Goal: Task Accomplishment & Management: Use online tool/utility

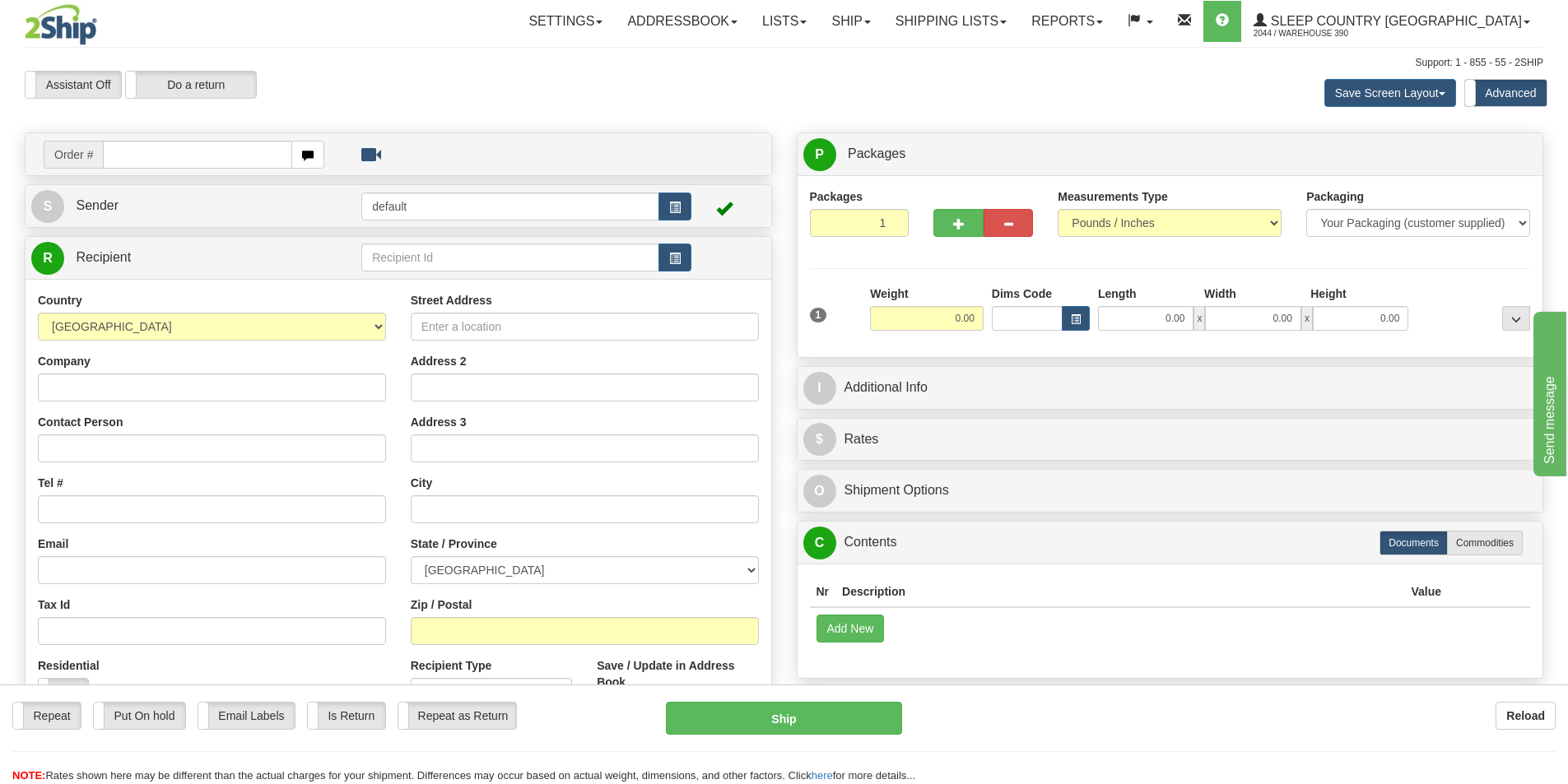
click at [155, 166] on input "text" at bounding box center [197, 155] width 189 height 28
type input "9002i147174"
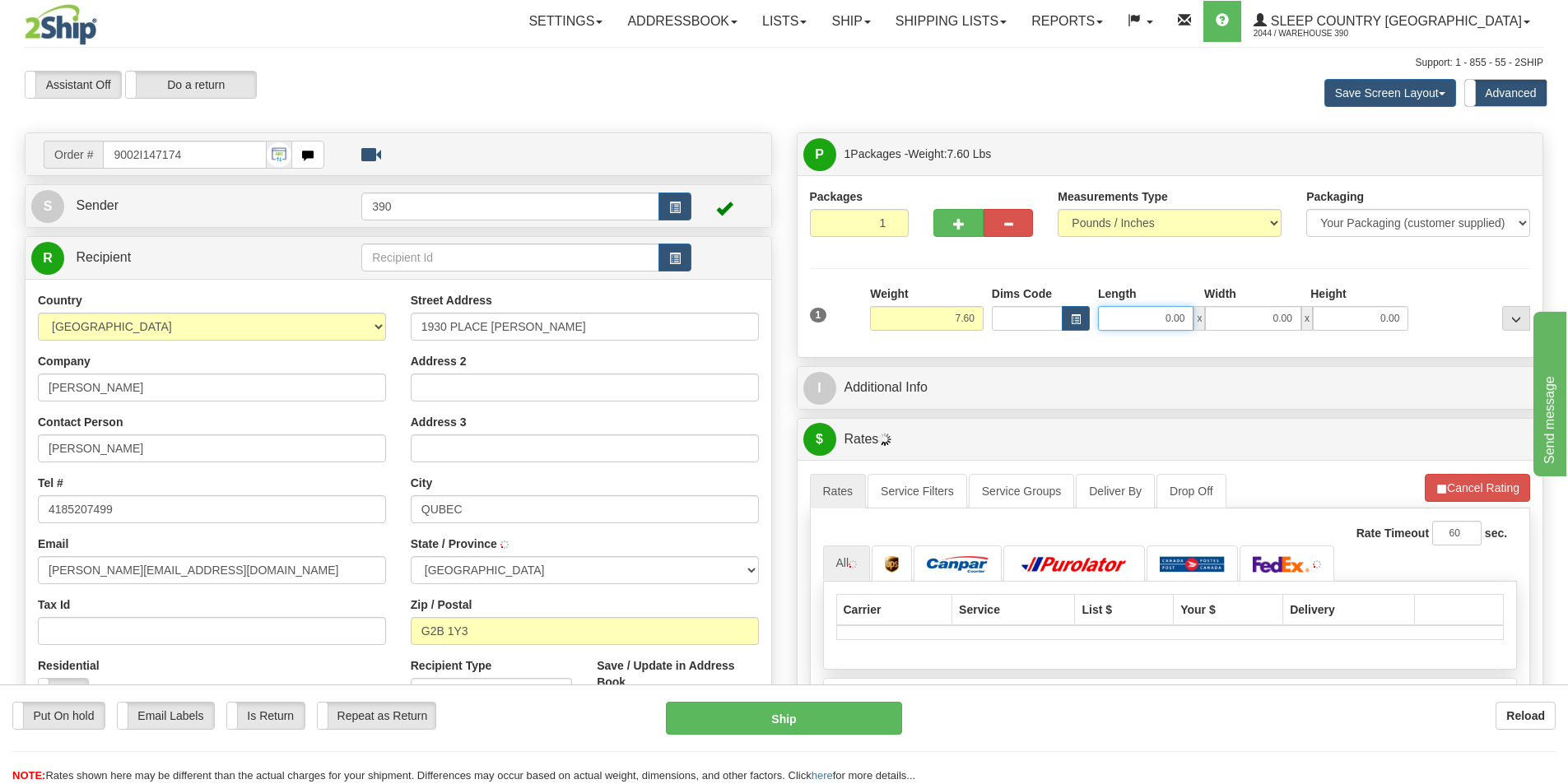
click at [1149, 324] on input "0.00" at bounding box center [1145, 318] width 95 height 25
type input "0.00"
click at [1179, 319] on input "0.00" at bounding box center [1145, 318] width 95 height 25
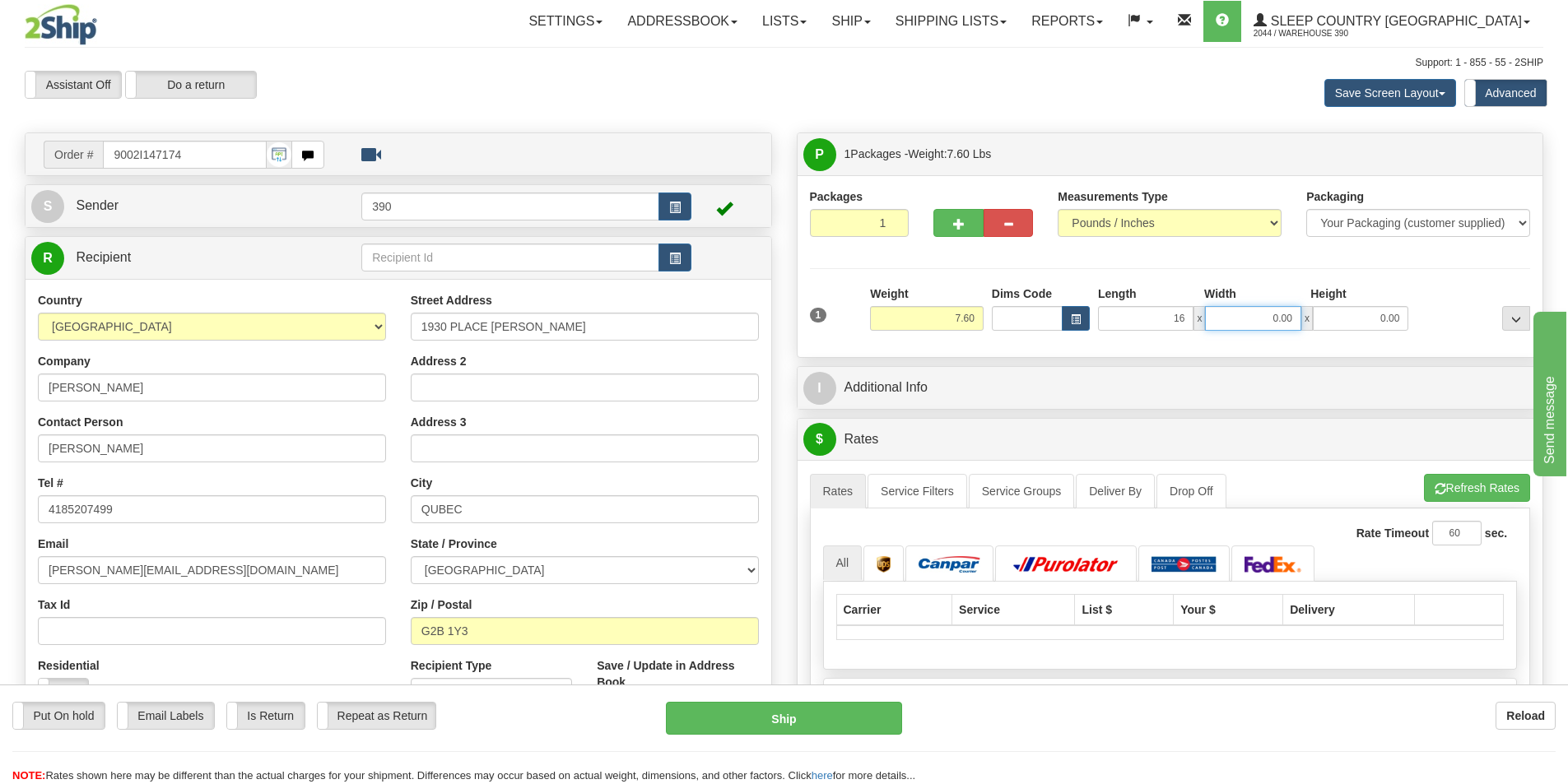
type input "16.00"
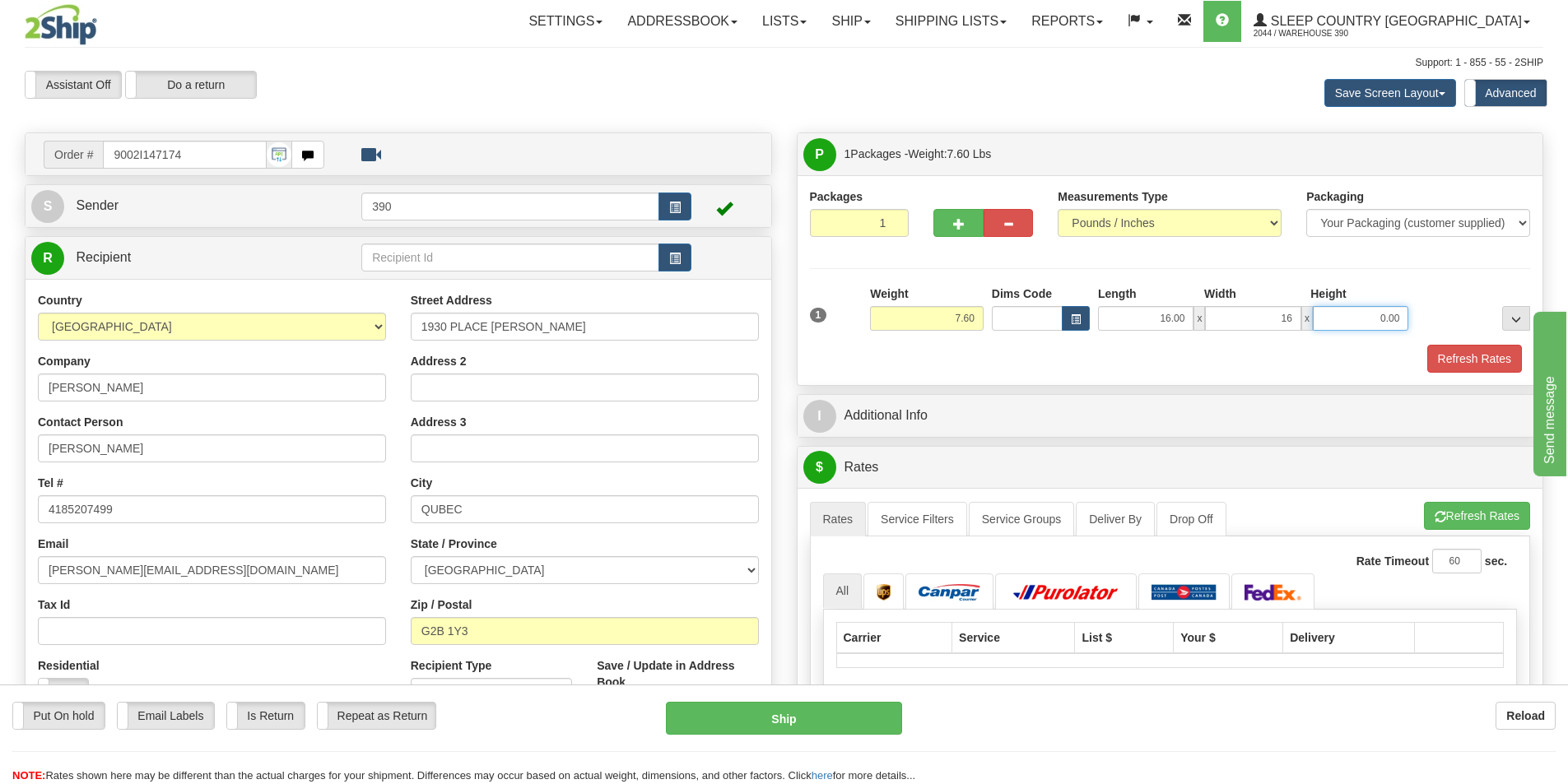
type input "16.00"
type input "6.00"
click at [1448, 354] on button "Refresh Rates" at bounding box center [1474, 358] width 94 height 28
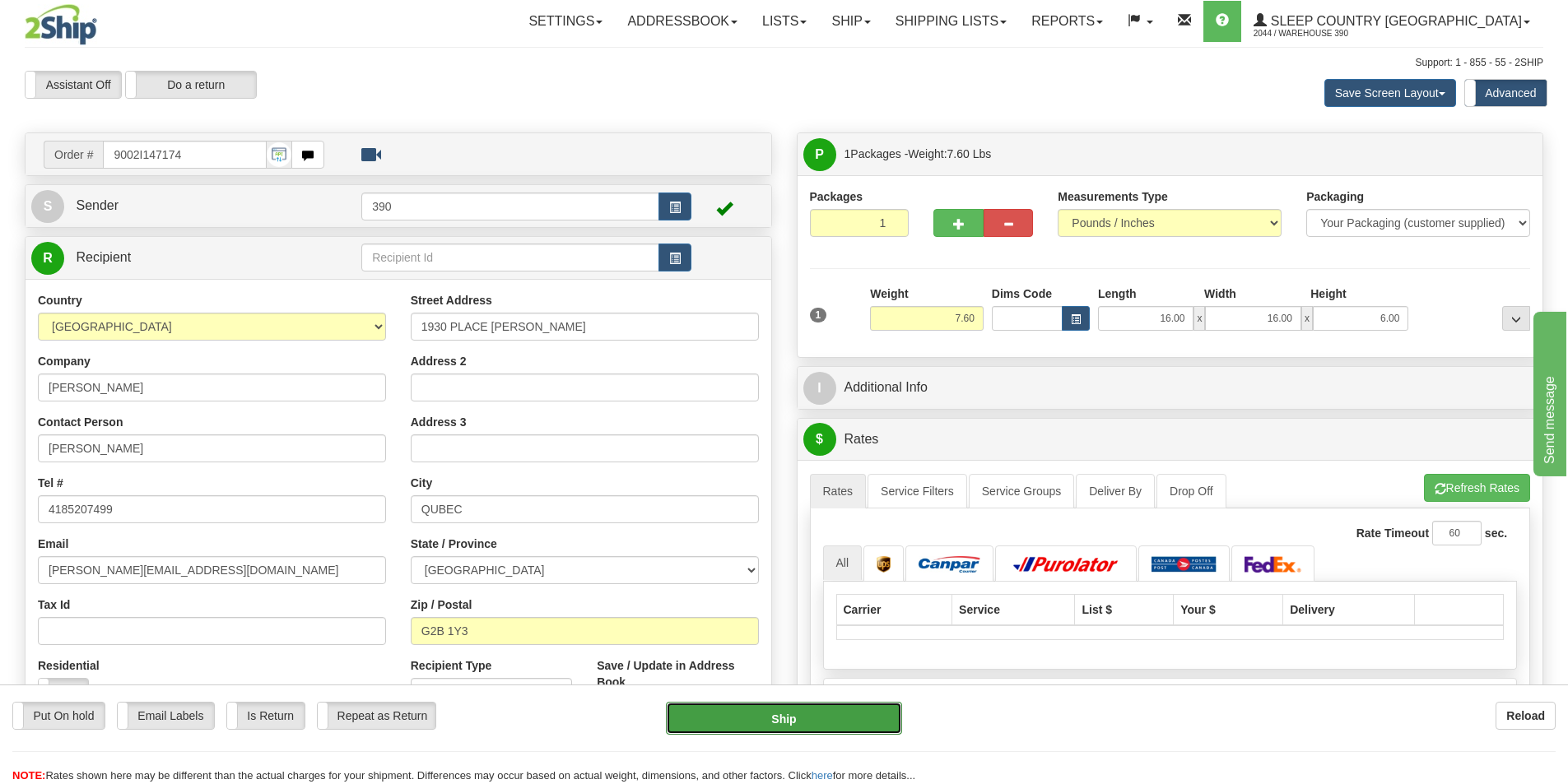
click at [760, 713] on button "Ship" at bounding box center [784, 718] width 236 height 33
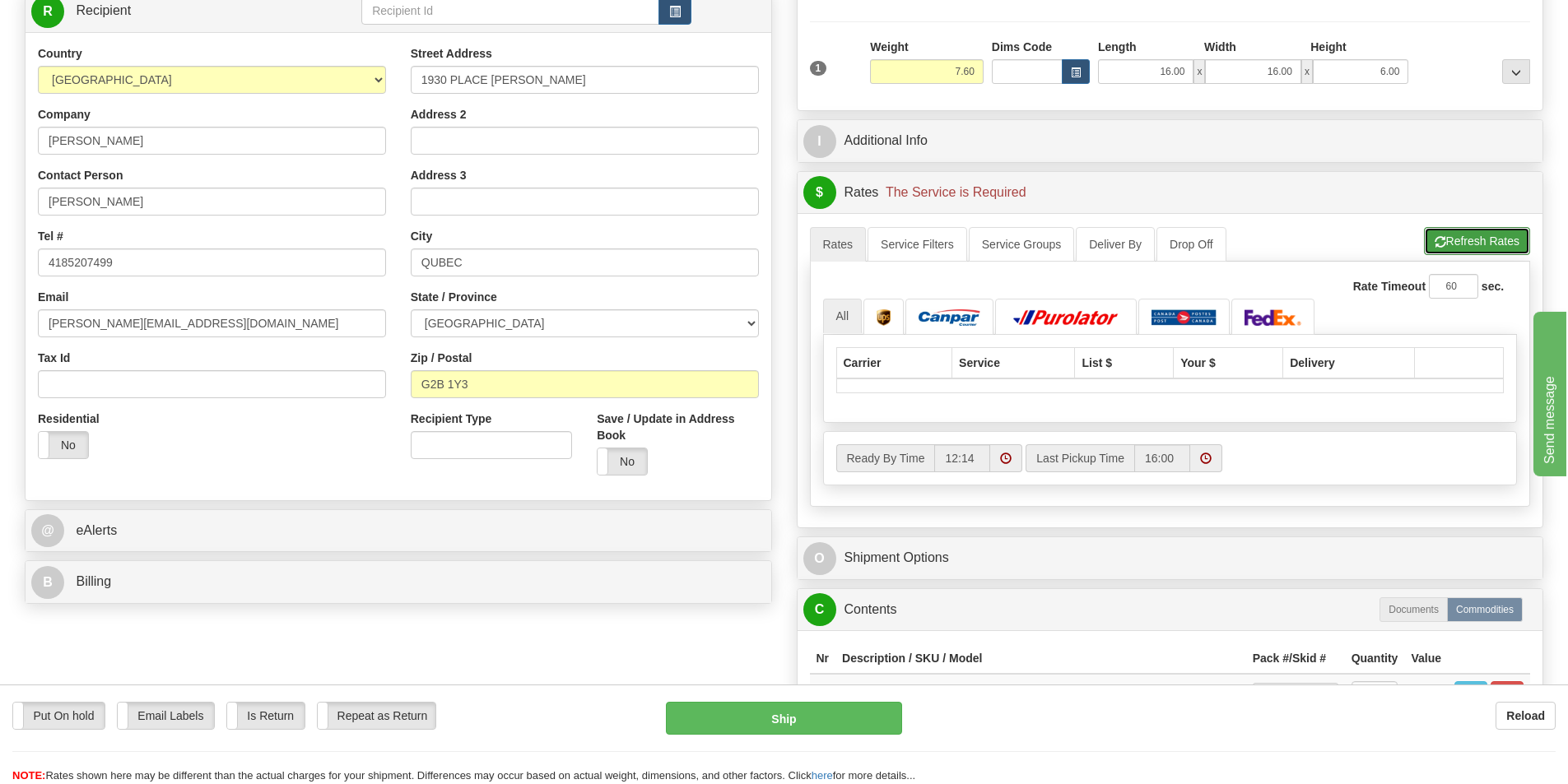
click at [1445, 232] on button "Refresh Rates" at bounding box center [1476, 240] width 106 height 28
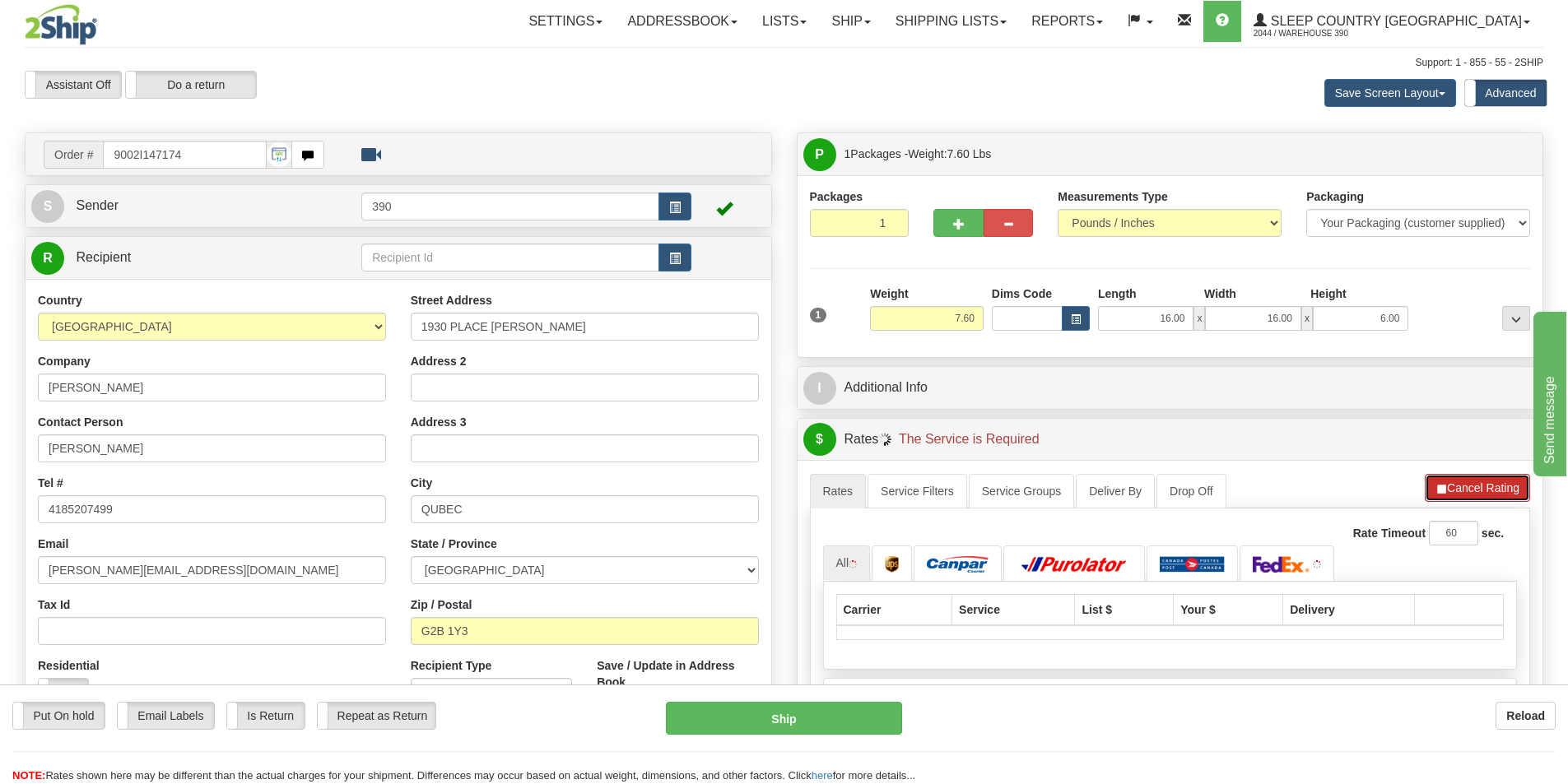
click at [1472, 488] on button "Cancel Rating" at bounding box center [1477, 488] width 105 height 28
click at [1453, 495] on button "Refresh Rates" at bounding box center [1476, 488] width 106 height 28
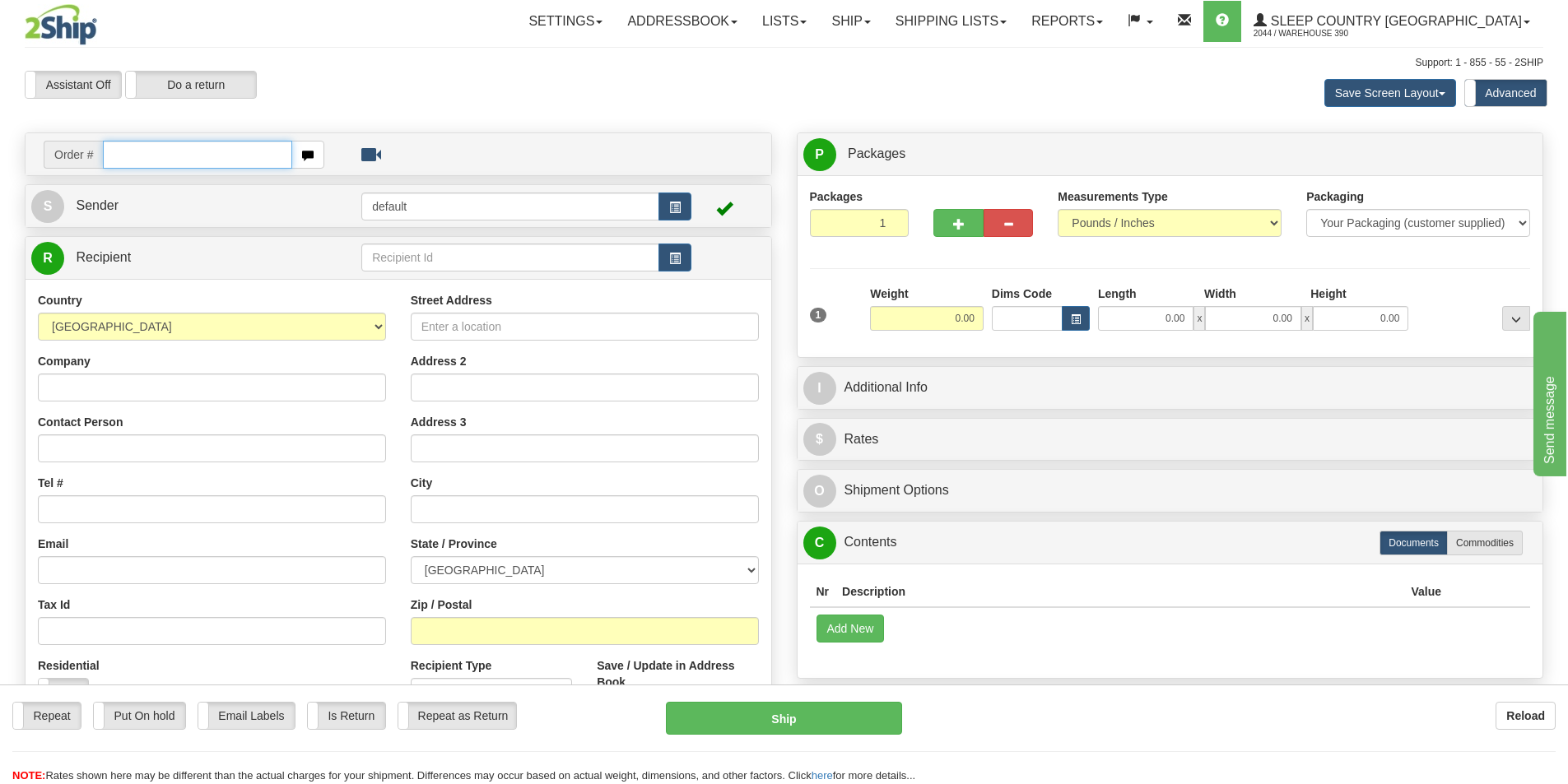
click at [155, 164] on input "text" at bounding box center [197, 155] width 189 height 28
type input "379"
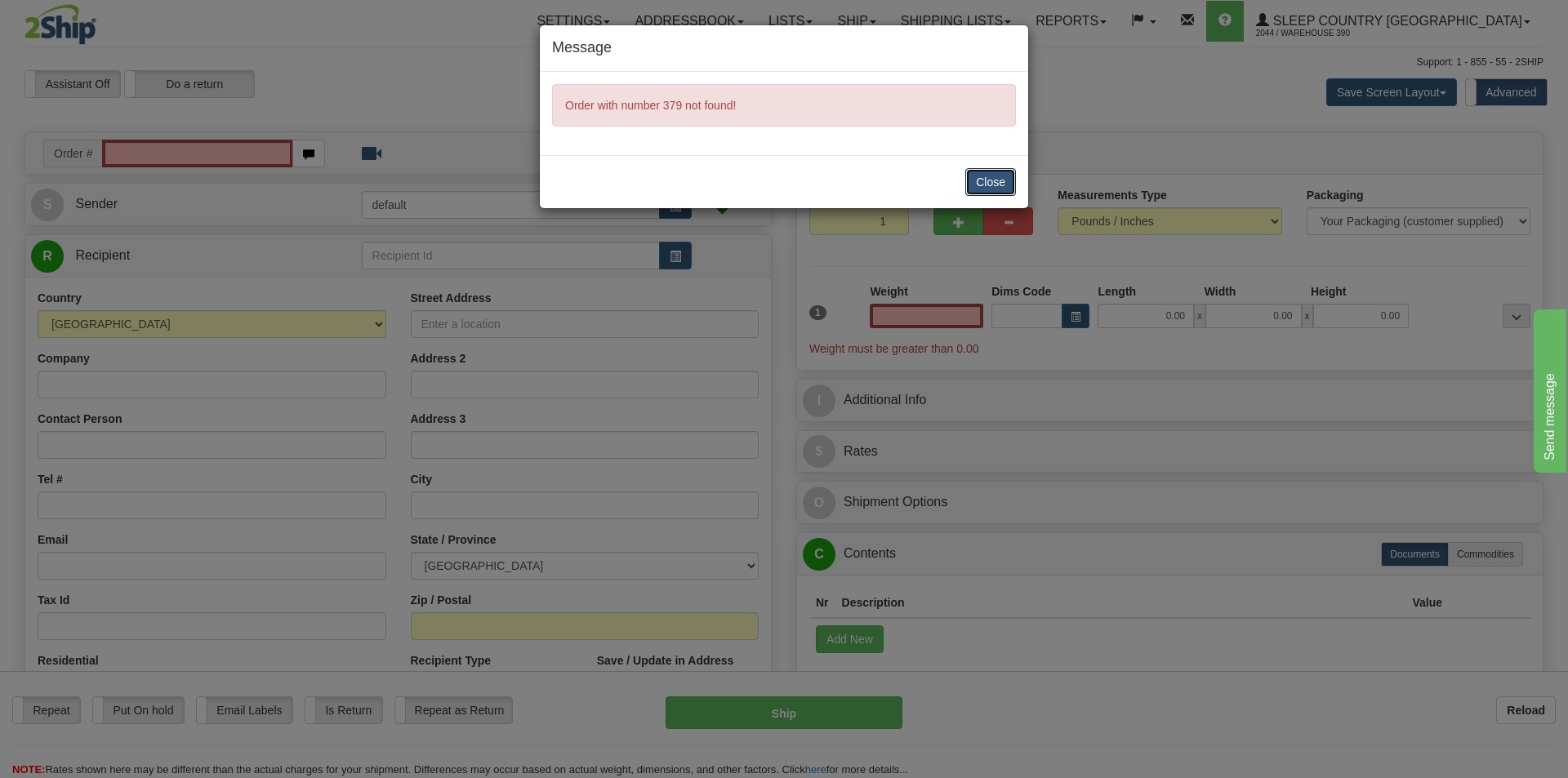
drag, startPoint x: 999, startPoint y: 176, endPoint x: 1026, endPoint y: 175, distance: 27.0
click at [999, 176] on button "Close" at bounding box center [991, 182] width 51 height 28
